Goal: Task Accomplishment & Management: Use online tool/utility

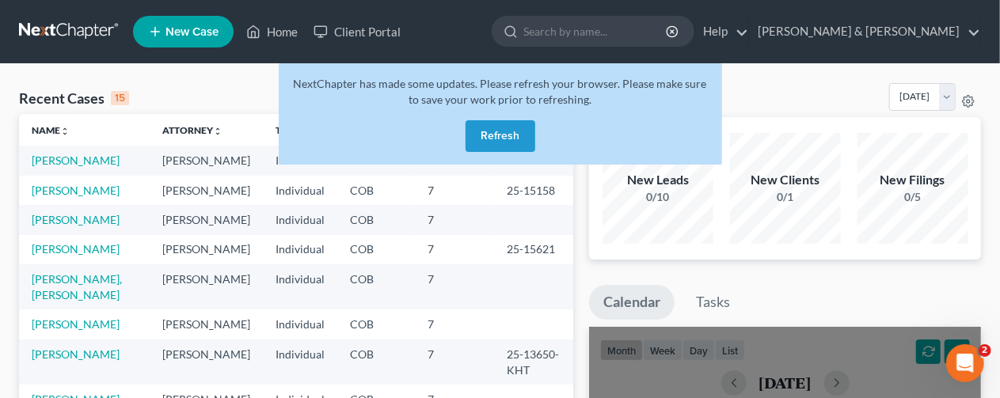
scroll to position [79, 0]
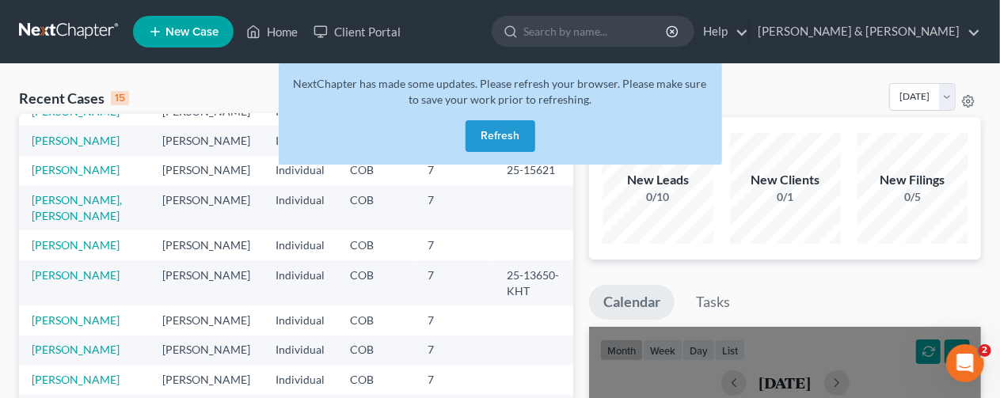
click at [498, 137] on button "Refresh" at bounding box center [501, 136] width 70 height 32
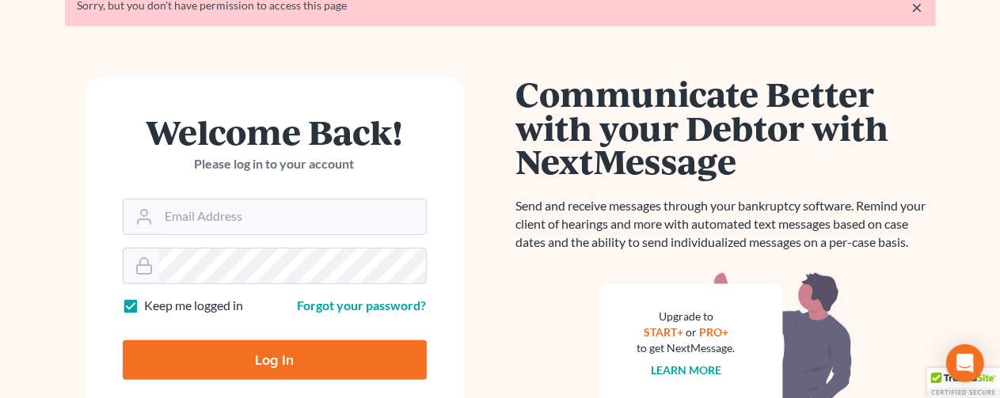
scroll to position [158, 0]
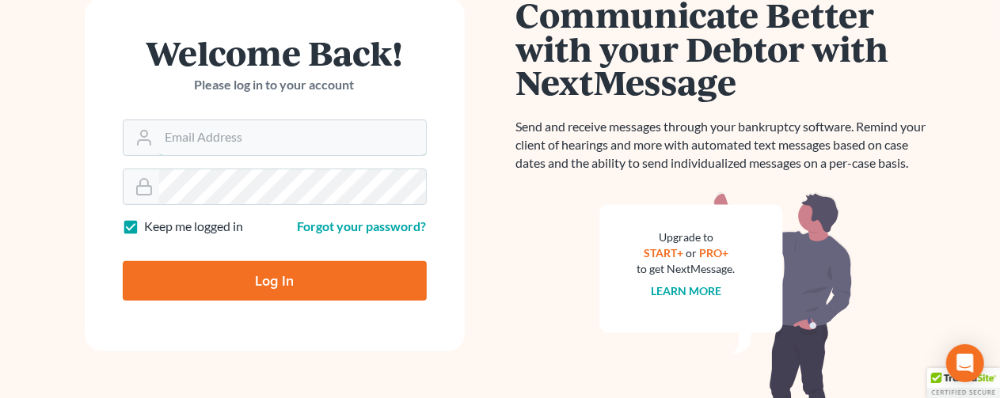
type input "[EMAIL_ADDRESS][DOMAIN_NAME]"
click at [250, 277] on input "Log In" at bounding box center [275, 281] width 304 height 40
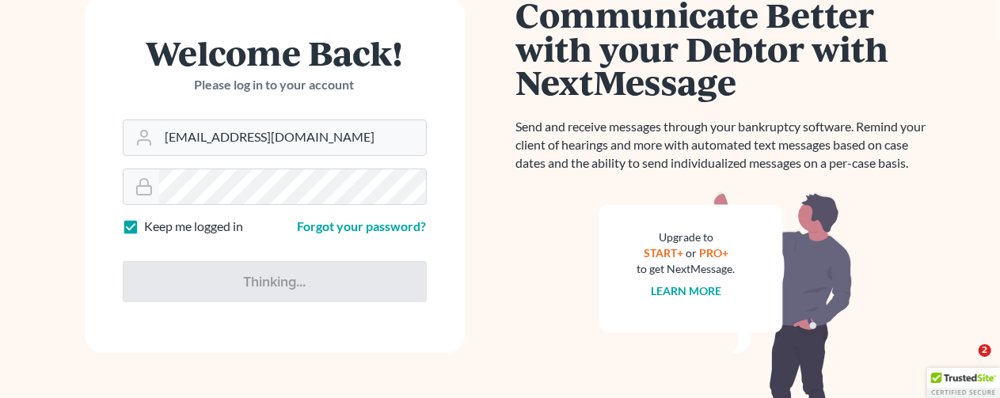
type input "Thinking..."
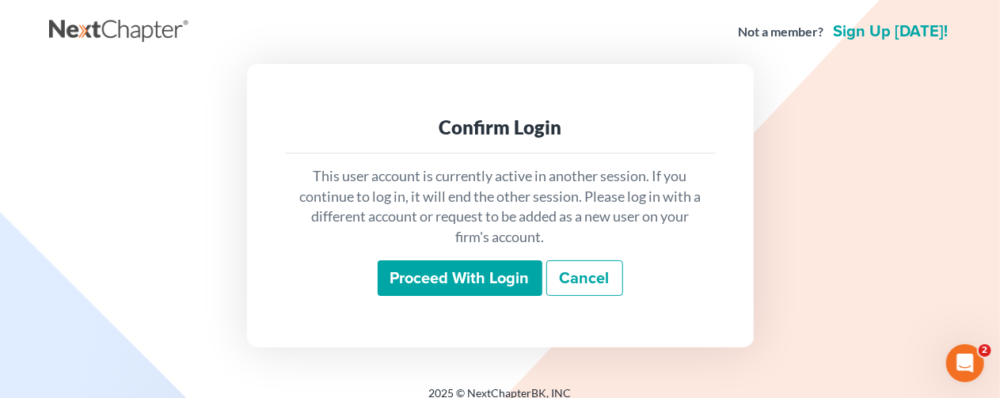
click at [455, 267] on input "Proceed with login" at bounding box center [460, 279] width 165 height 36
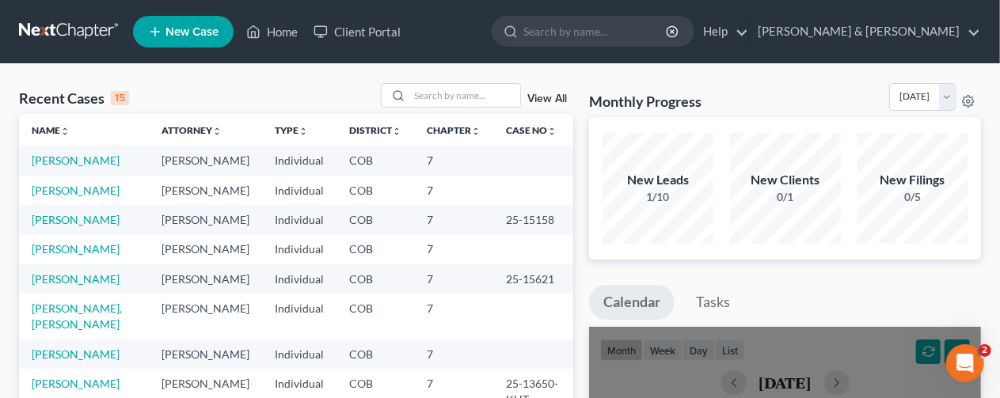
click at [993, 51] on nav "Home New Case Client Portal Butler, Landrum & Pierce lpierce.blp@comcast.net My…" at bounding box center [500, 31] width 1000 height 63
